Goal: Task Accomplishment & Management: Use online tool/utility

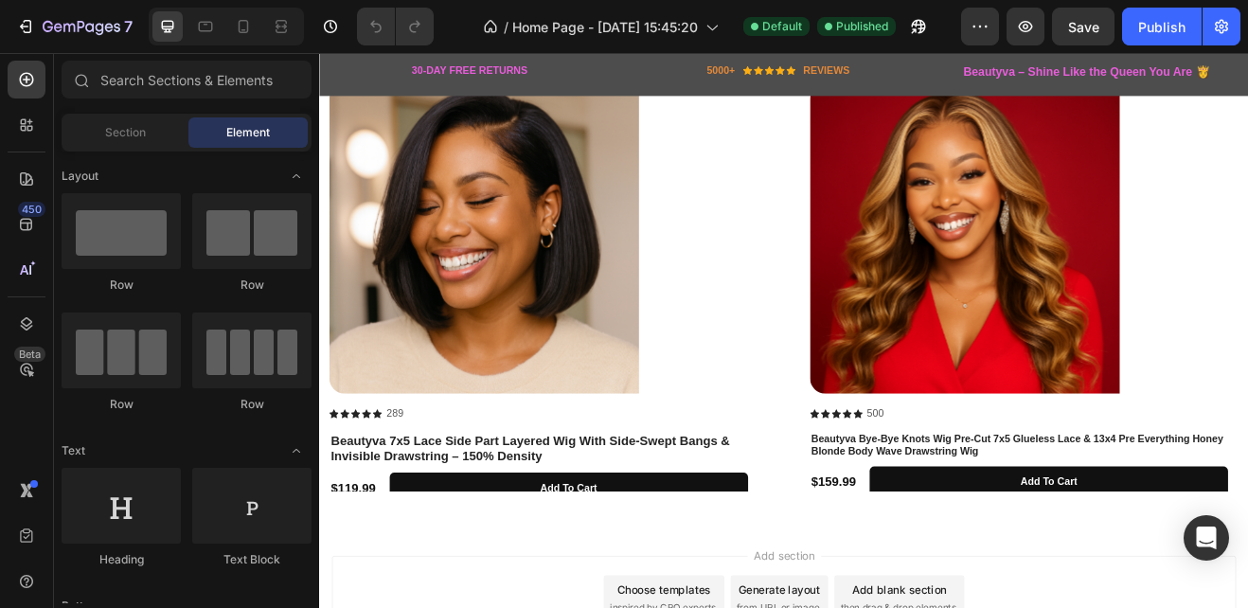
scroll to position [2294, 0]
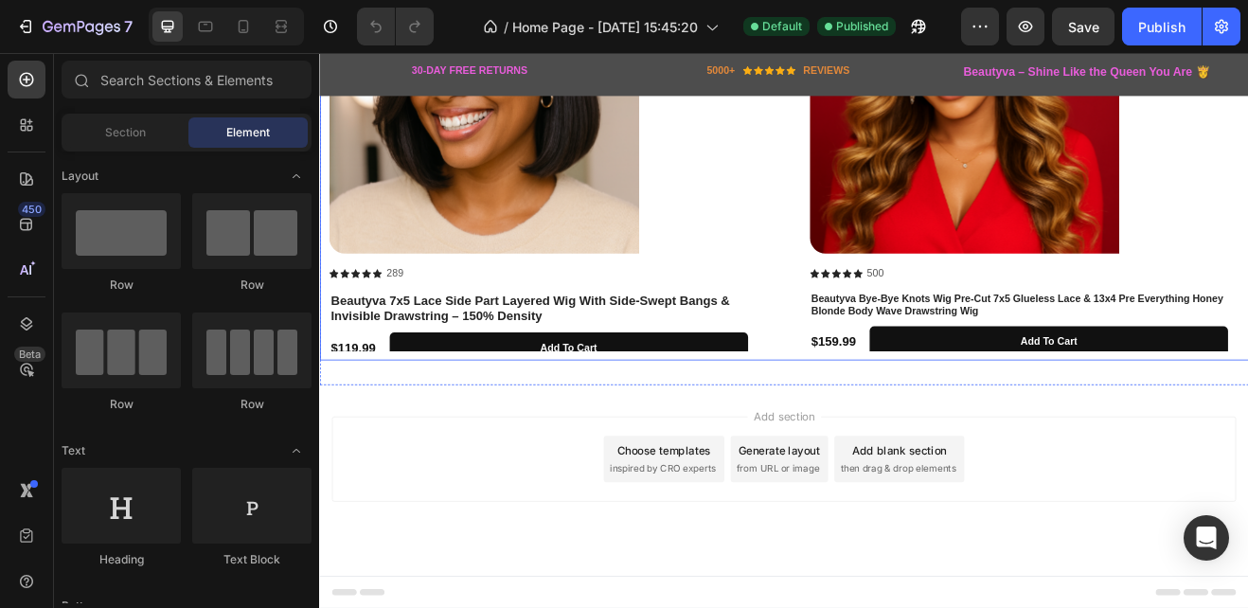
click at [893, 389] on div "Product Images Icon Icon Icon Icon Icon Icon List 289 Text Block Row Beautyva 7…" at bounding box center [887, 169] width 1114 height 498
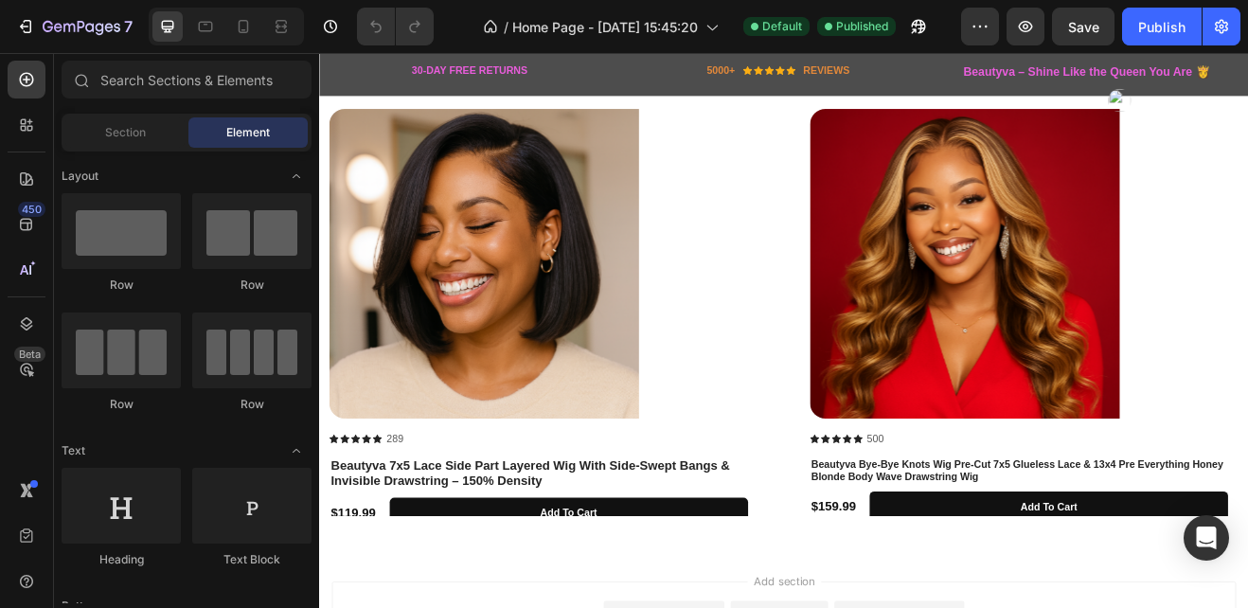
scroll to position [2028, 0]
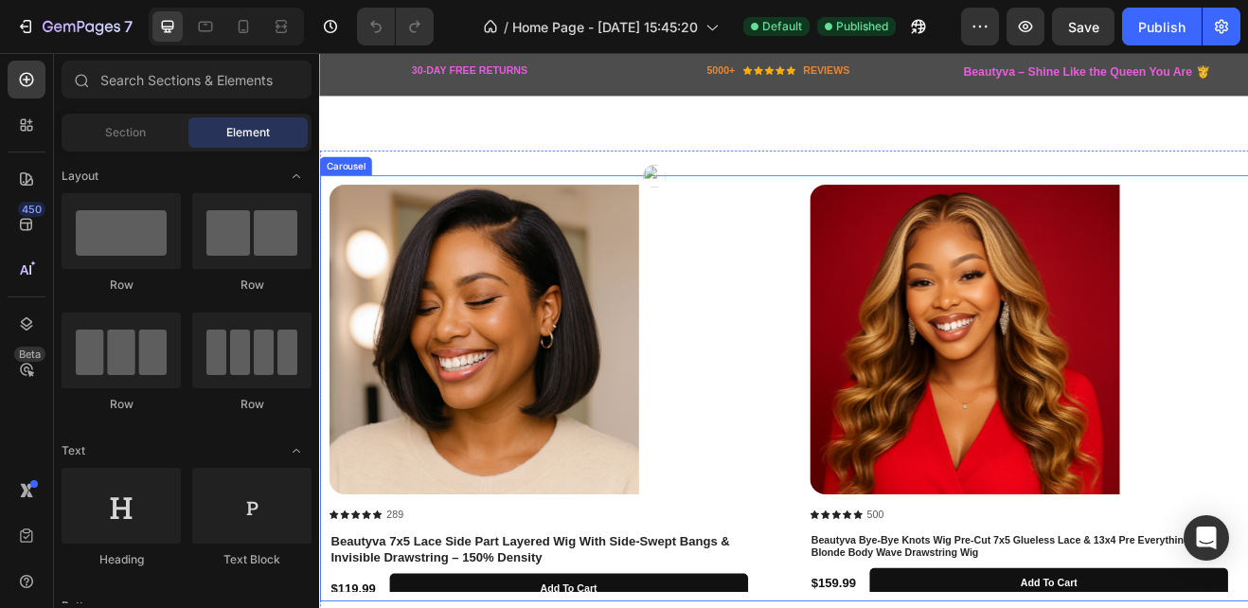
click at [883, 476] on div "Product Images Icon Icon Icon Icon Icon Icon List 289 Text Block Row Beautyva 7…" at bounding box center [887, 463] width 1114 height 498
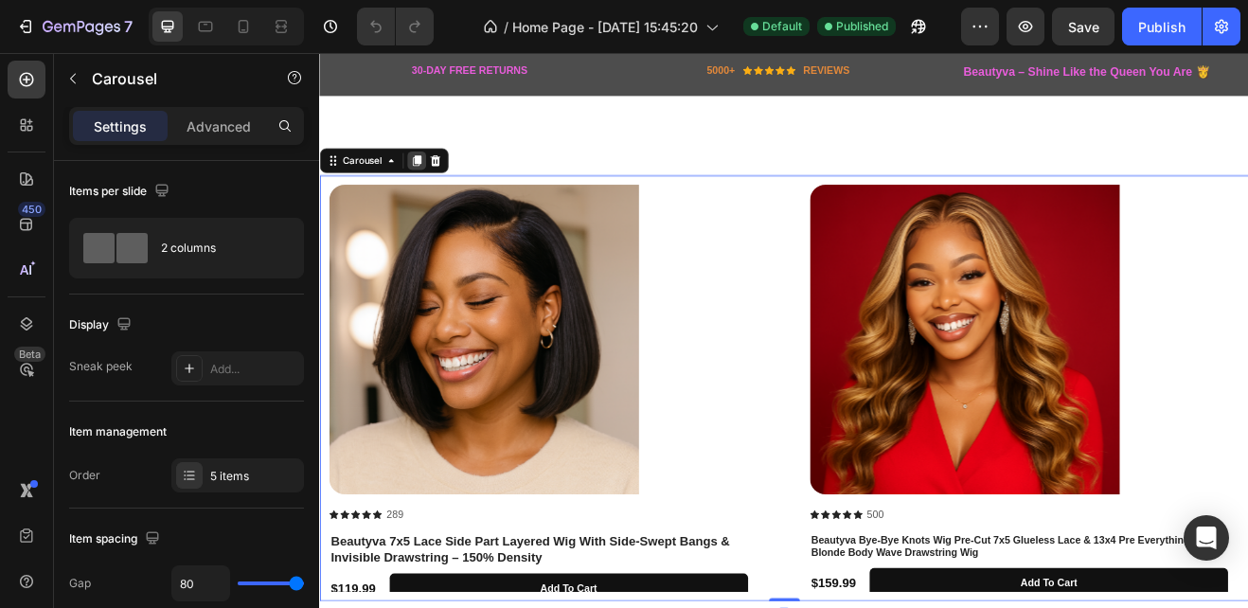
click at [434, 177] on icon at bounding box center [437, 184] width 15 height 15
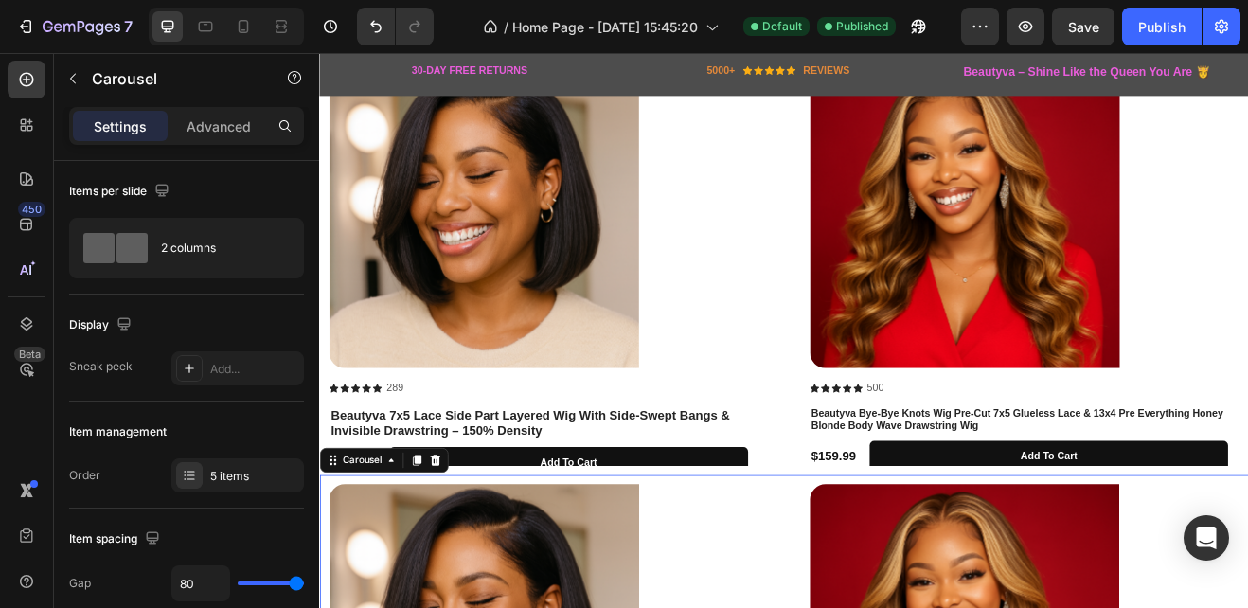
scroll to position [2603, 0]
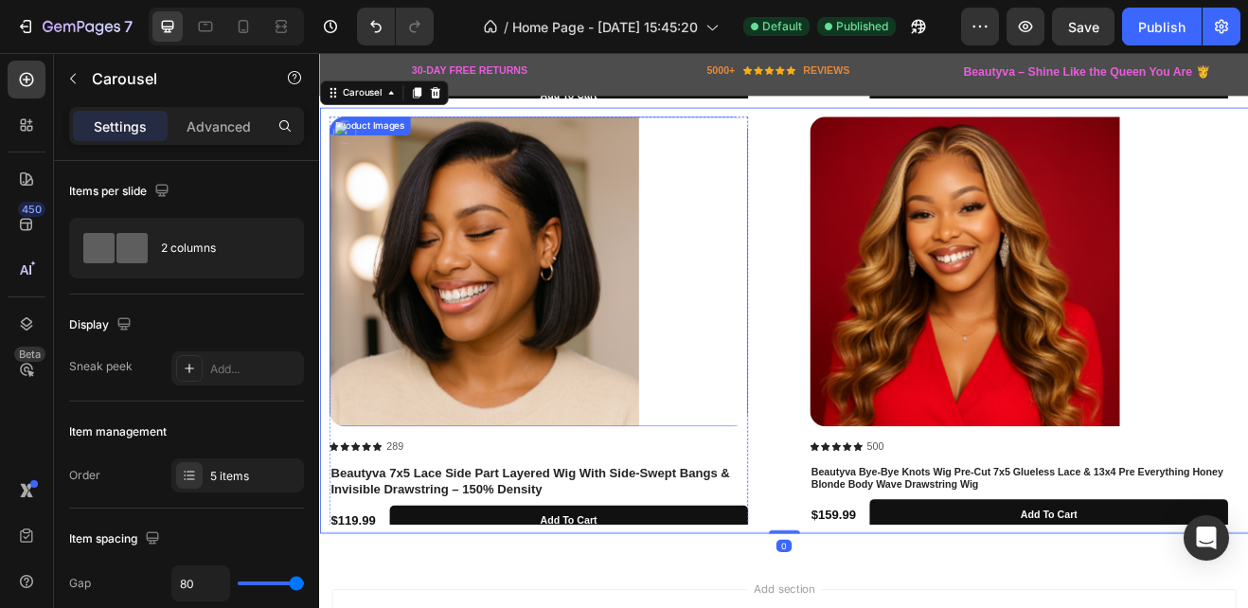
click at [504, 313] on img at bounding box center [519, 320] width 379 height 379
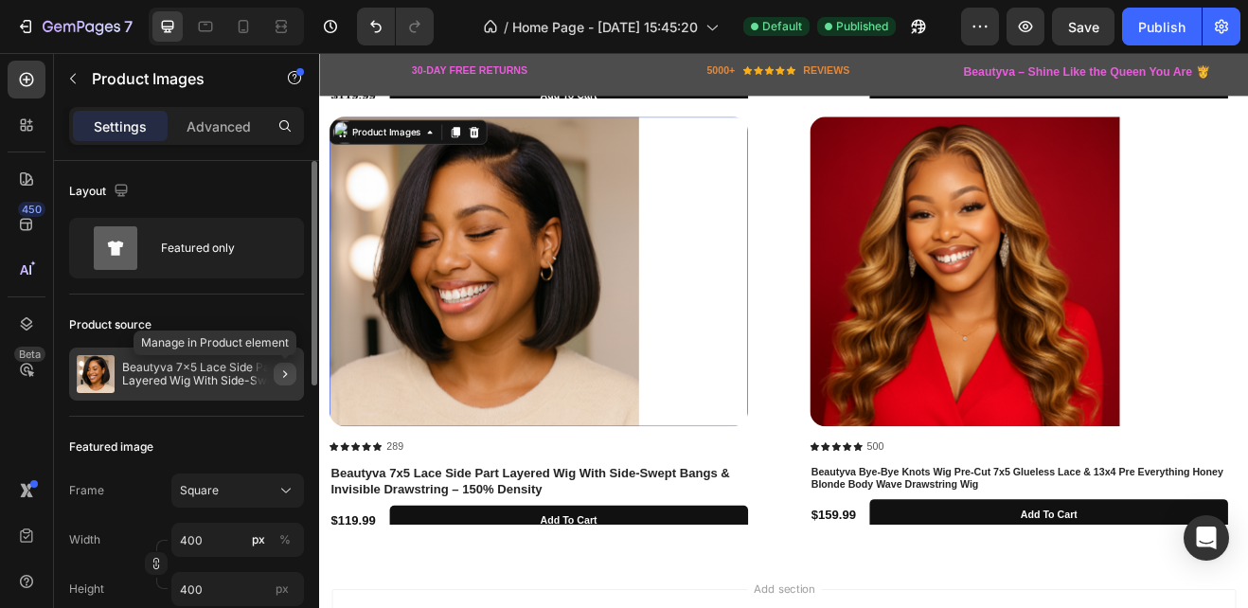
click at [288, 368] on icon "button" at bounding box center [284, 373] width 15 height 15
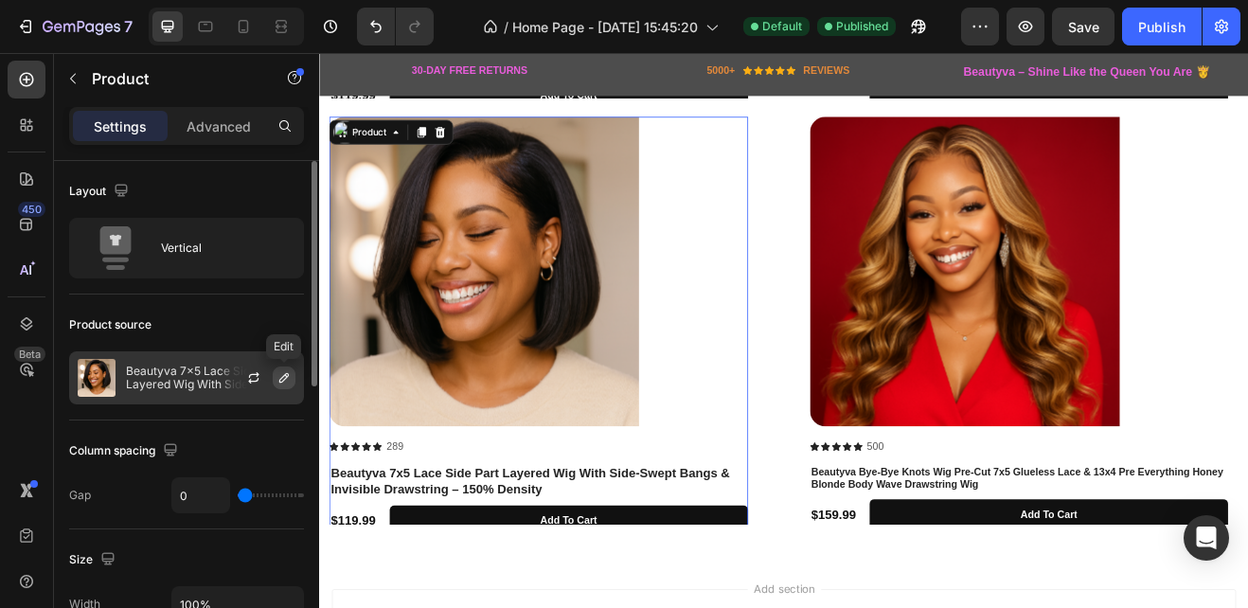
click at [284, 374] on icon "button" at bounding box center [284, 377] width 15 height 15
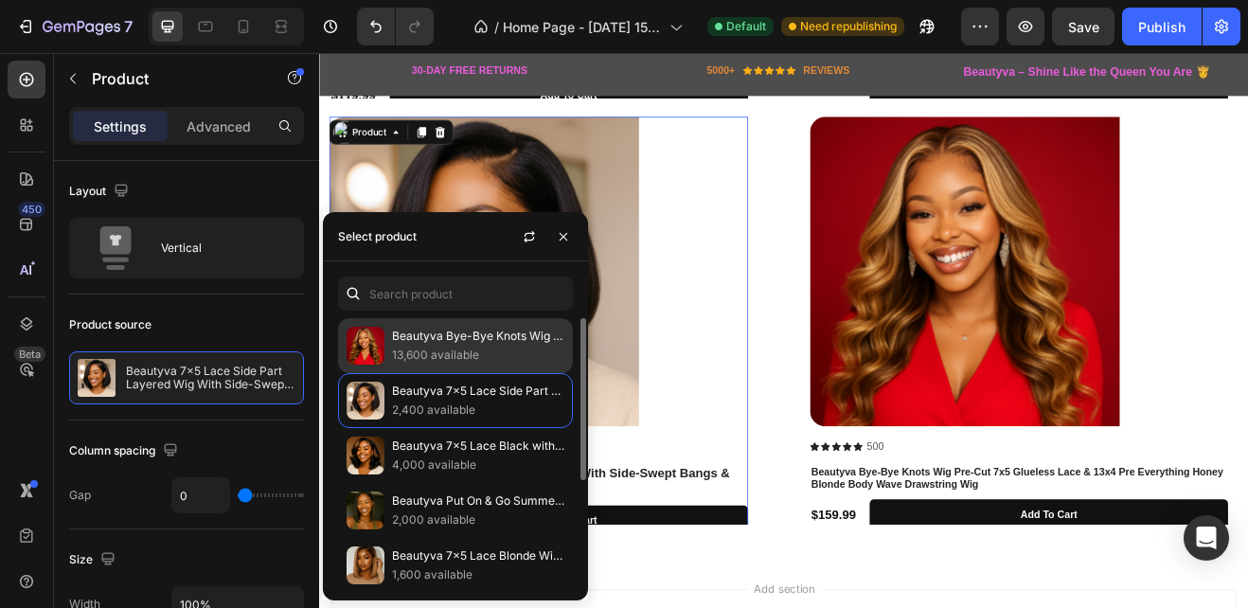
click at [398, 346] on p "13,600 available" at bounding box center [478, 355] width 172 height 19
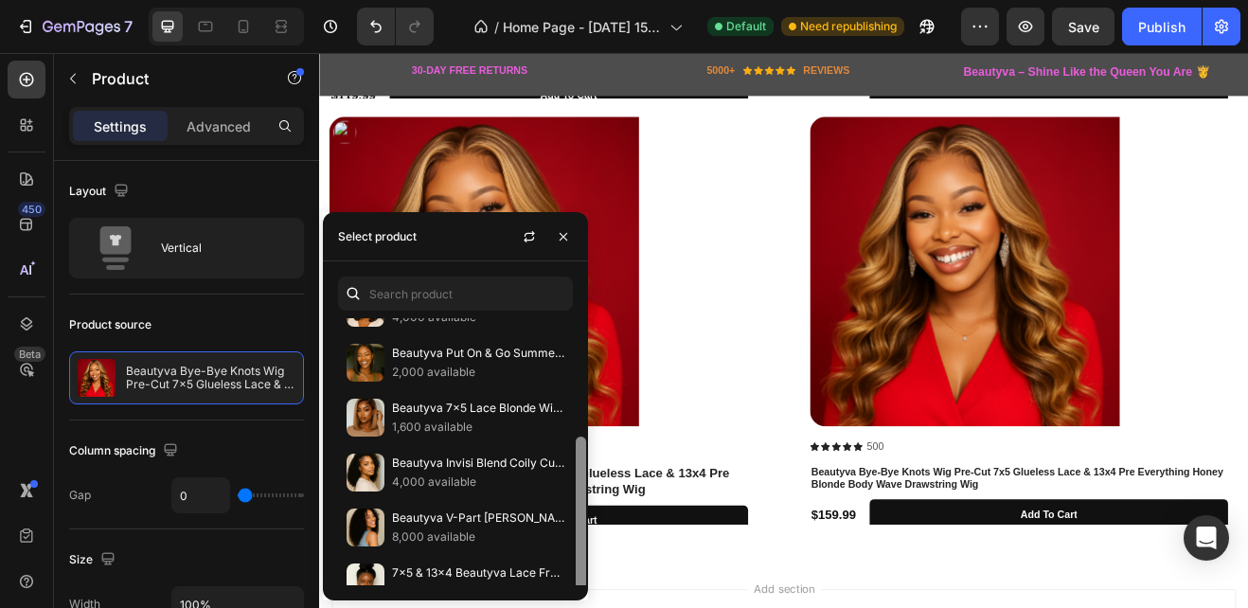
scroll to position [172, 0]
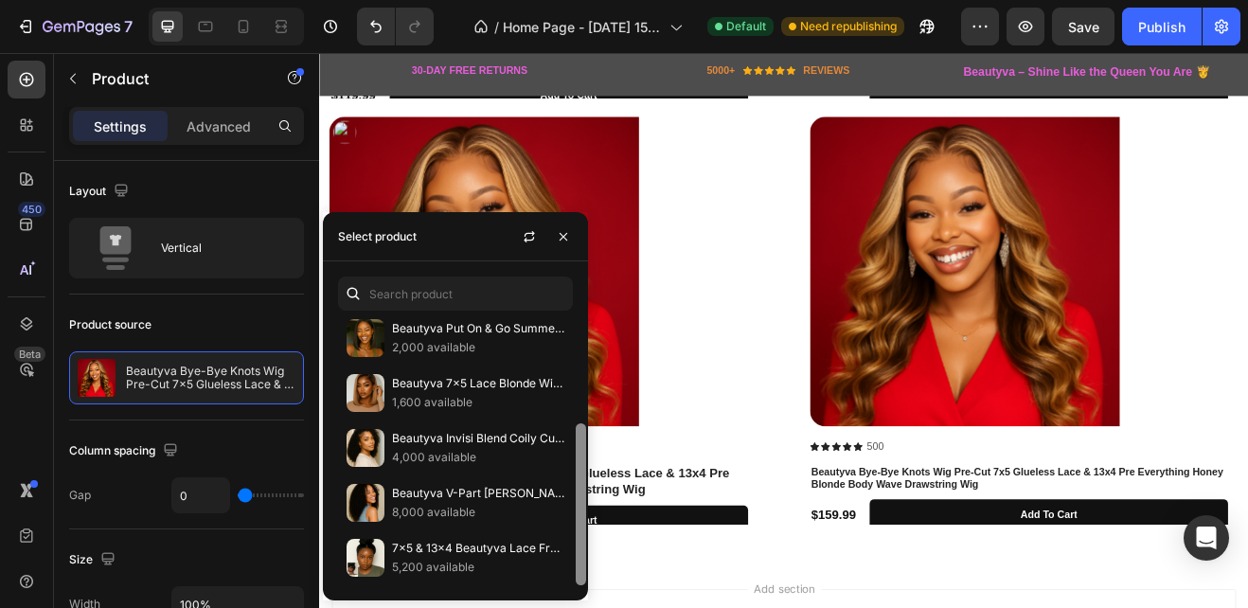
drag, startPoint x: 580, startPoint y: 367, endPoint x: 583, endPoint y: 571, distance: 203.6
click at [583, 571] on div at bounding box center [581, 504] width 10 height 162
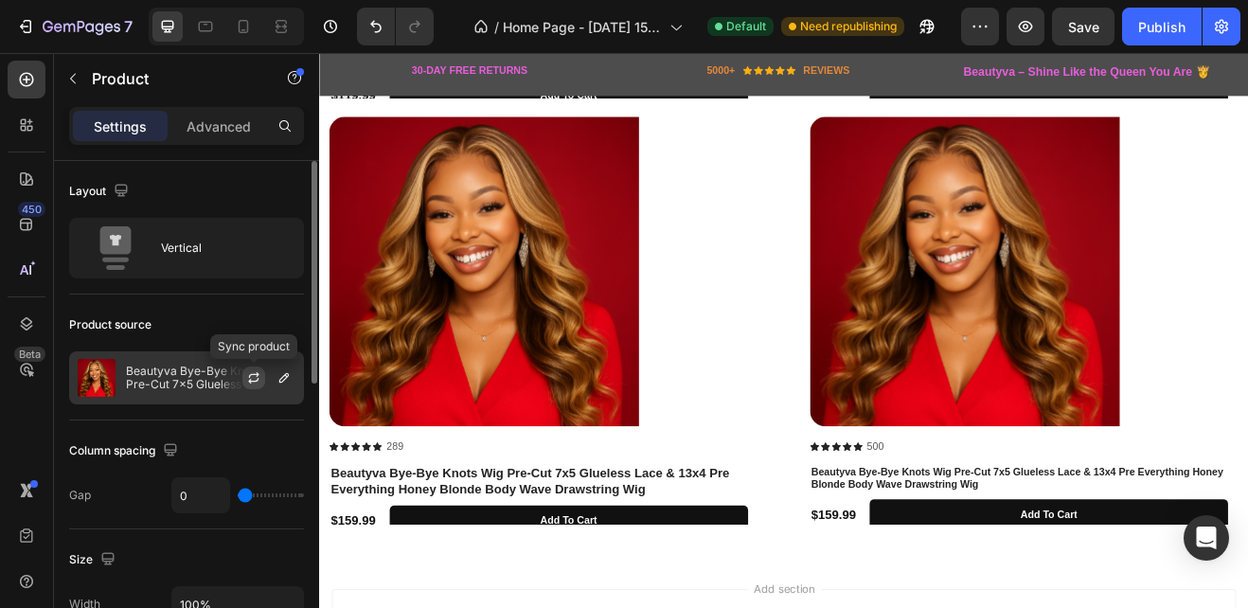
click at [252, 376] on icon "button" at bounding box center [253, 377] width 15 height 15
click at [288, 373] on icon "button" at bounding box center [284, 377] width 15 height 15
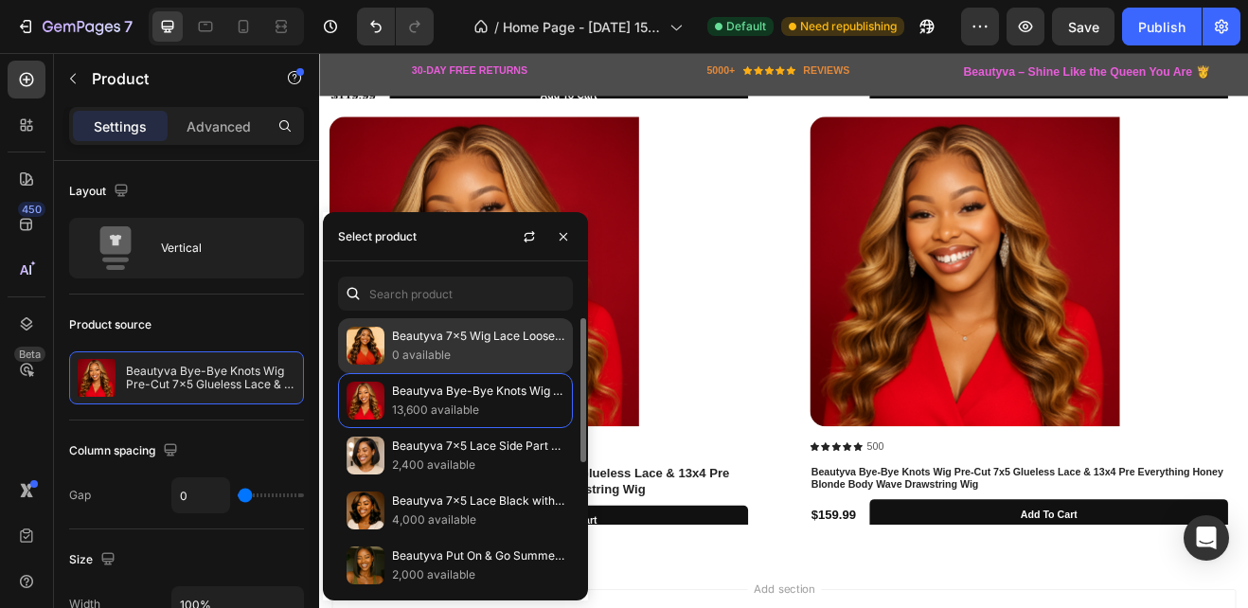
click at [406, 344] on p "Beautyva 7x5 Wig Lace Loose Wave Butterscotch Highlights Brown 150% Density" at bounding box center [478, 336] width 172 height 19
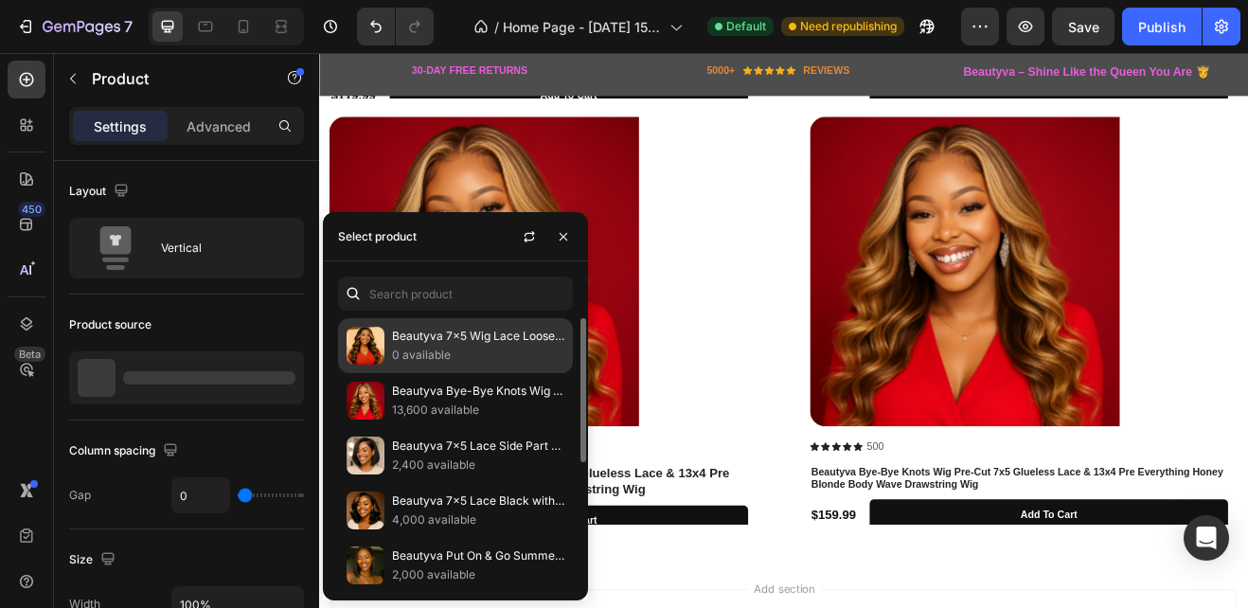
click at [406, 344] on p "Beautyva 7x5 Wig Lace Loose Wave Butterscotch Highlights Brown 150% Density" at bounding box center [478, 336] width 172 height 19
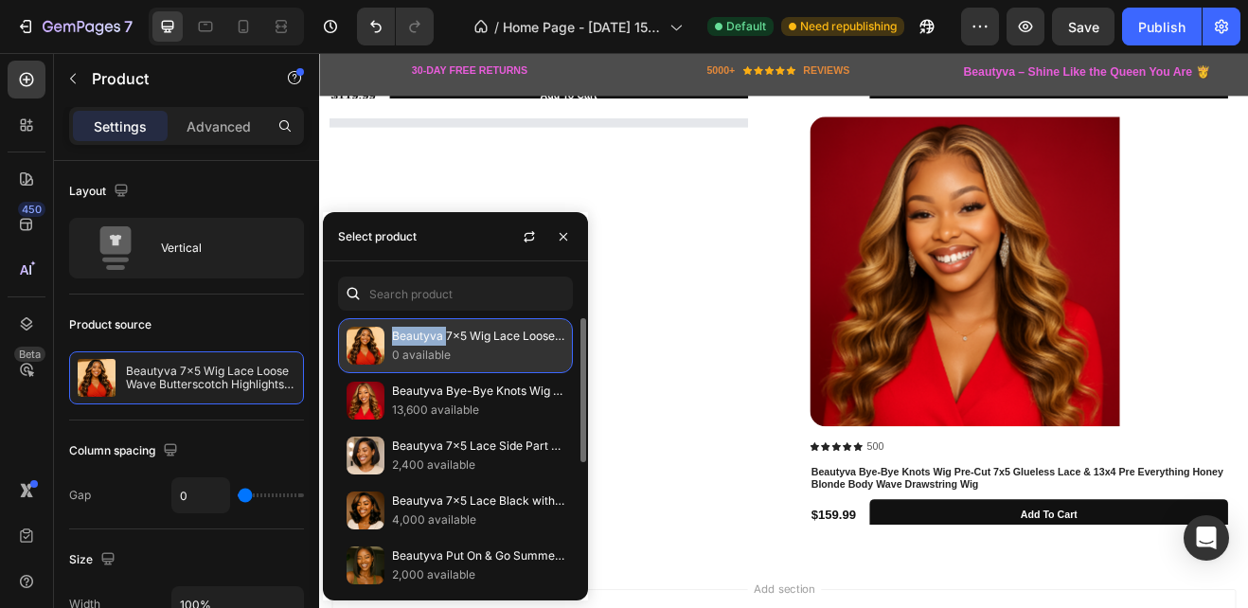
click at [406, 344] on p "Beautyva 7x5 Wig Lace Loose Wave Butterscotch Highlights Brown 150% Density" at bounding box center [478, 336] width 172 height 19
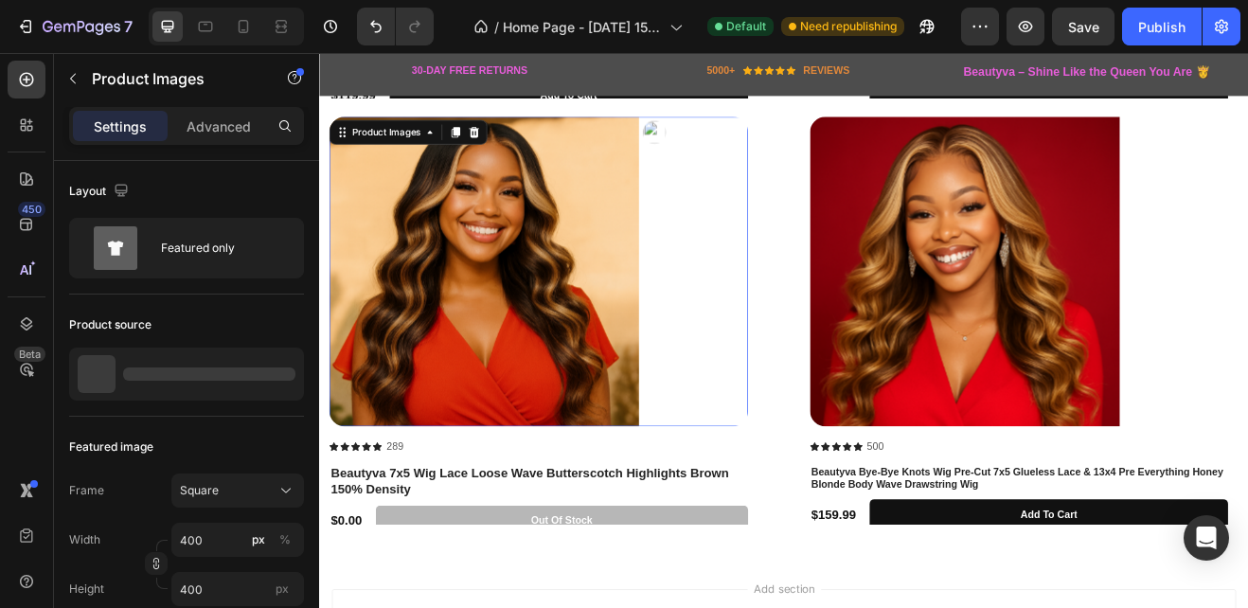
click at [795, 415] on div at bounding box center [586, 320] width 512 height 379
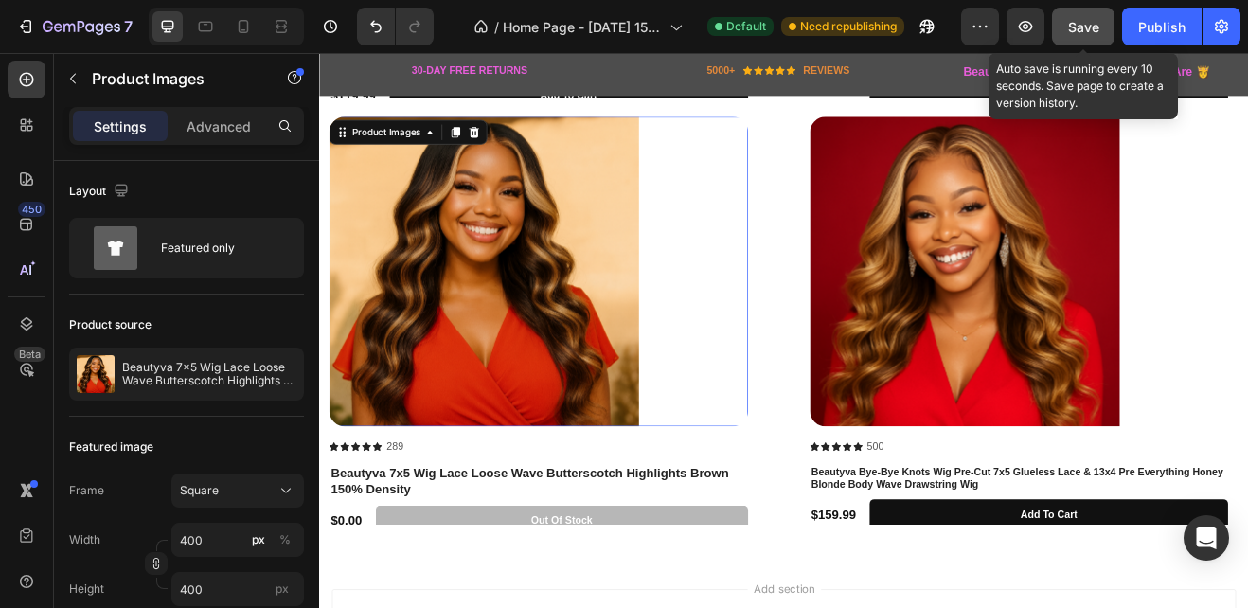
click at [1070, 30] on button "Save" at bounding box center [1083, 27] width 63 height 38
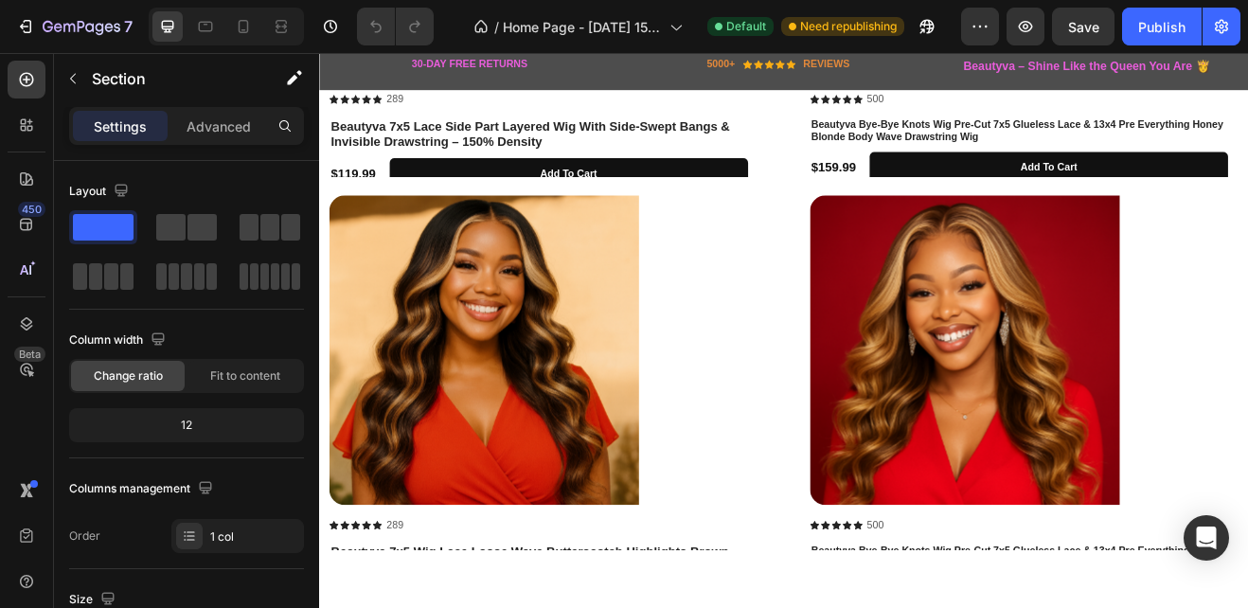
scroll to position [2614, 0]
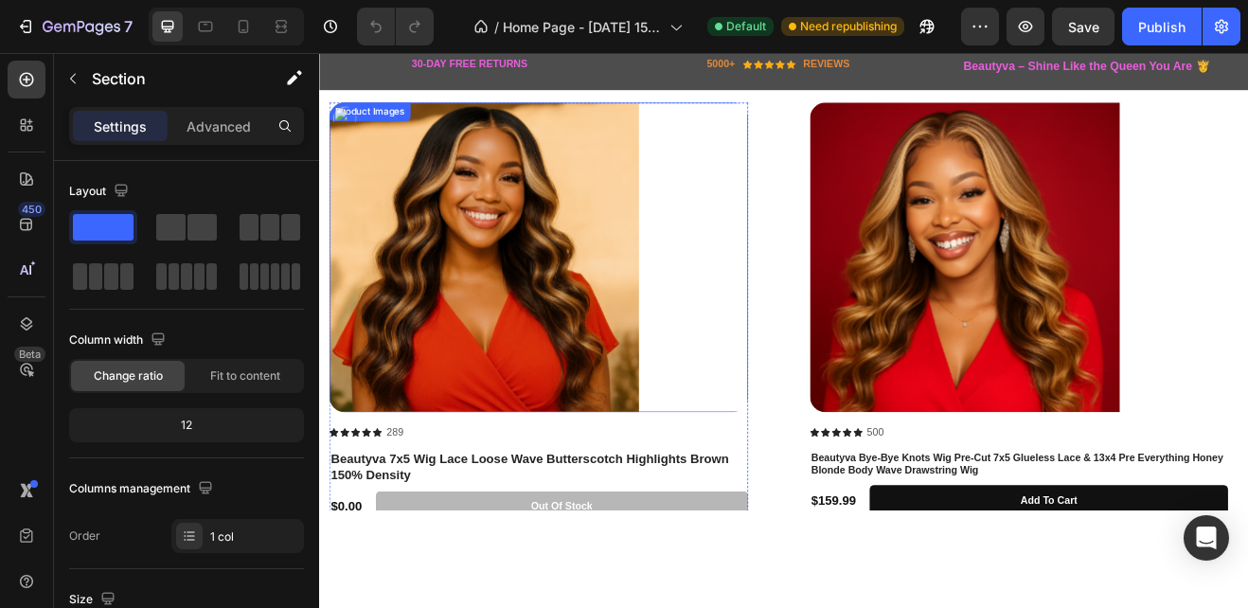
click at [491, 328] on img at bounding box center [519, 303] width 379 height 379
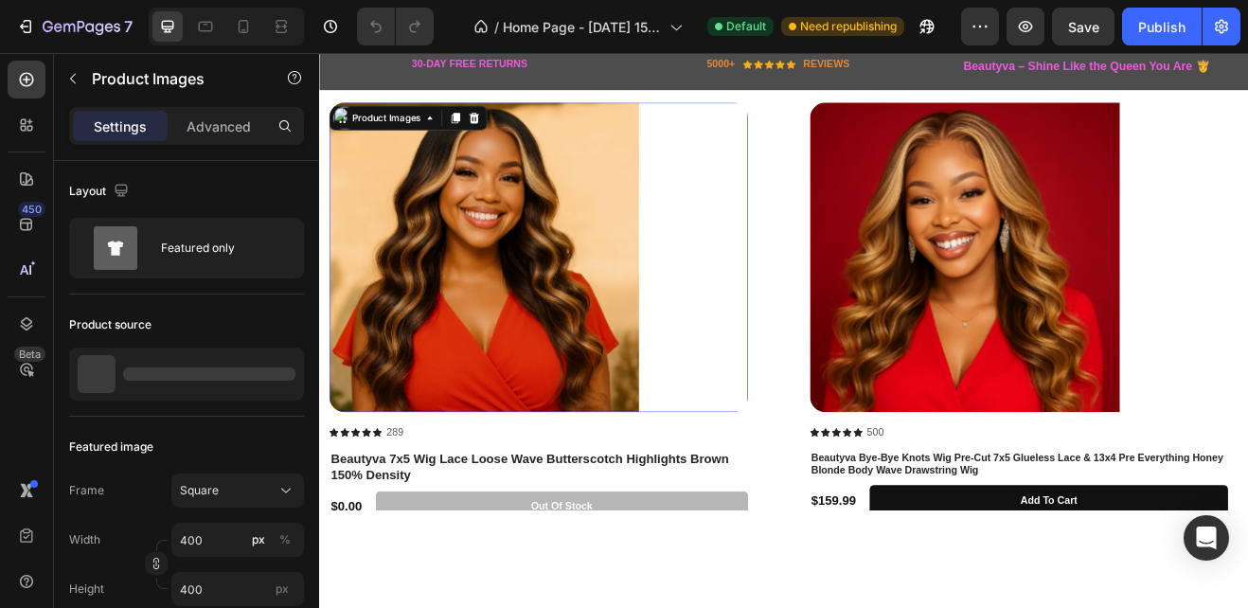
click at [441, 327] on img at bounding box center [519, 303] width 379 height 379
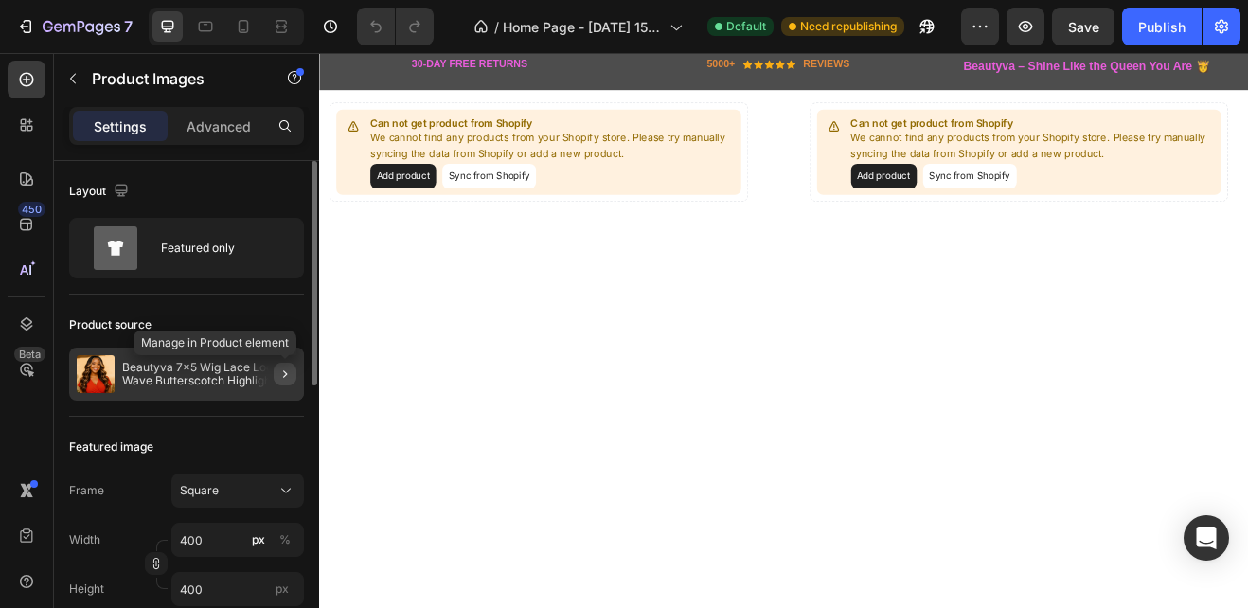
click at [284, 376] on icon "button" at bounding box center [285, 374] width 4 height 8
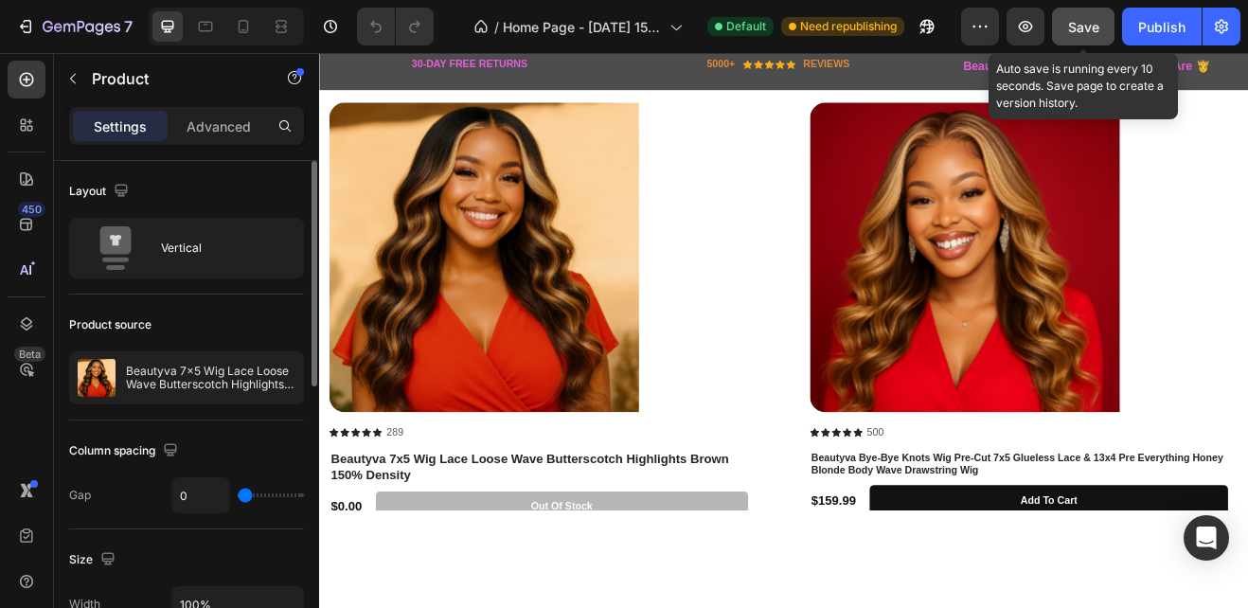
click at [1089, 25] on span "Save" at bounding box center [1083, 27] width 31 height 16
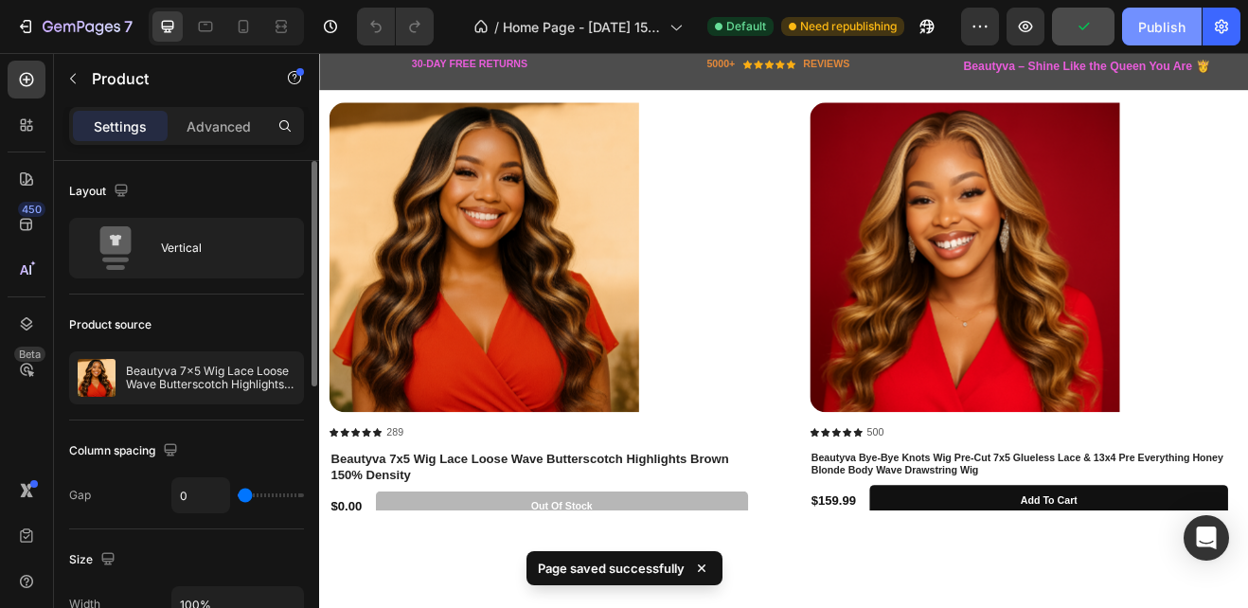
click at [1140, 25] on div "Publish" at bounding box center [1161, 27] width 47 height 20
click at [1140, 25] on button "Publish" at bounding box center [1162, 27] width 80 height 38
